Goal: Transaction & Acquisition: Purchase product/service

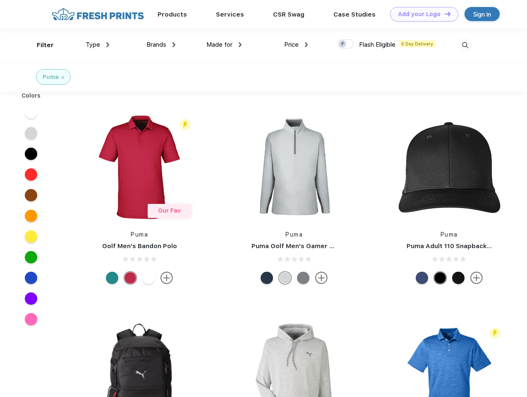
scroll to position [0, 0]
click at [421, 14] on link "Add your Logo Design Tool" at bounding box center [424, 14] width 68 height 14
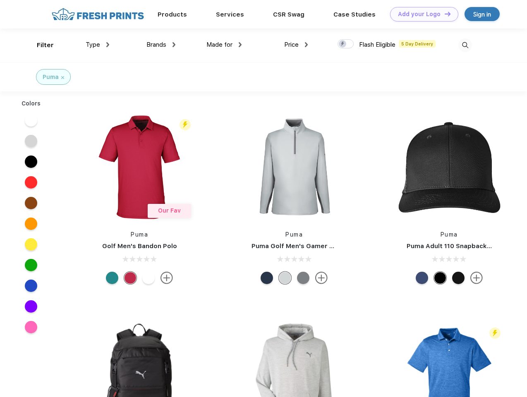
click at [0, 0] on div "Design Tool" at bounding box center [0, 0] width 0 height 0
click at [444, 14] on link "Add your Logo Design Tool" at bounding box center [424, 14] width 68 height 14
click at [40, 45] on div "Filter" at bounding box center [45, 46] width 17 height 10
click at [98, 45] on span "Type" at bounding box center [93, 44] width 14 height 7
click at [161, 45] on span "Brands" at bounding box center [156, 44] width 20 height 7
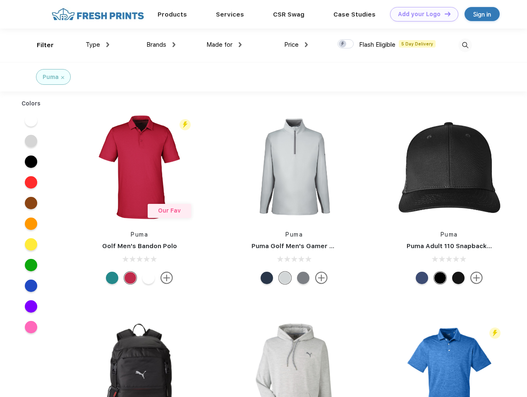
click at [224, 45] on span "Made for" at bounding box center [219, 44] width 26 height 7
click at [296, 45] on span "Price" at bounding box center [291, 44] width 14 height 7
click at [346, 44] on div at bounding box center [345, 43] width 16 height 9
click at [343, 44] on input "checkbox" at bounding box center [339, 41] width 5 height 5
click at [465, 45] on img at bounding box center [465, 45] width 14 height 14
